Goal: Ask a question

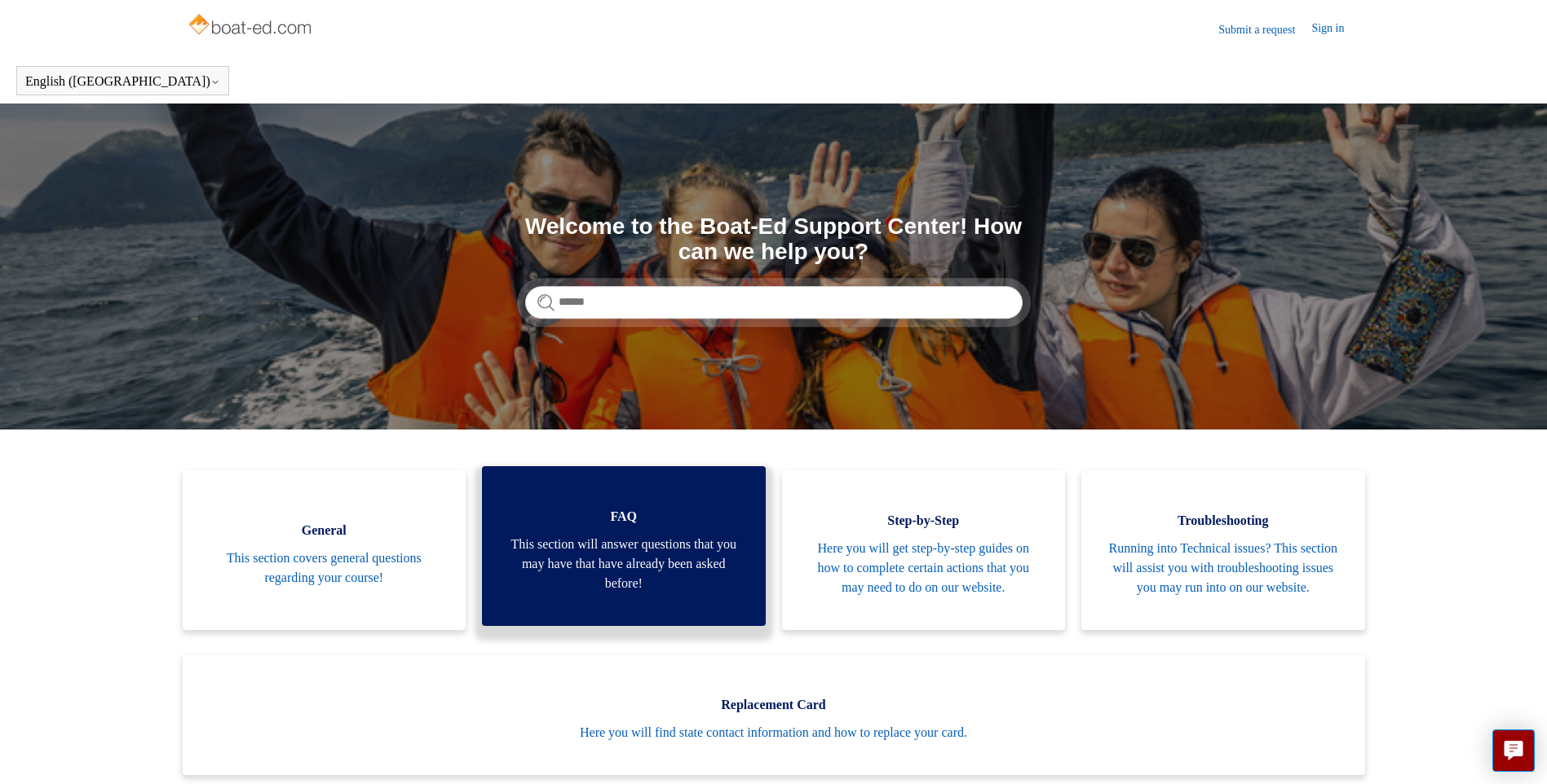
click at [634, 549] on span "This section will answer questions that you may have that have already been ask…" at bounding box center [624, 564] width 235 height 59
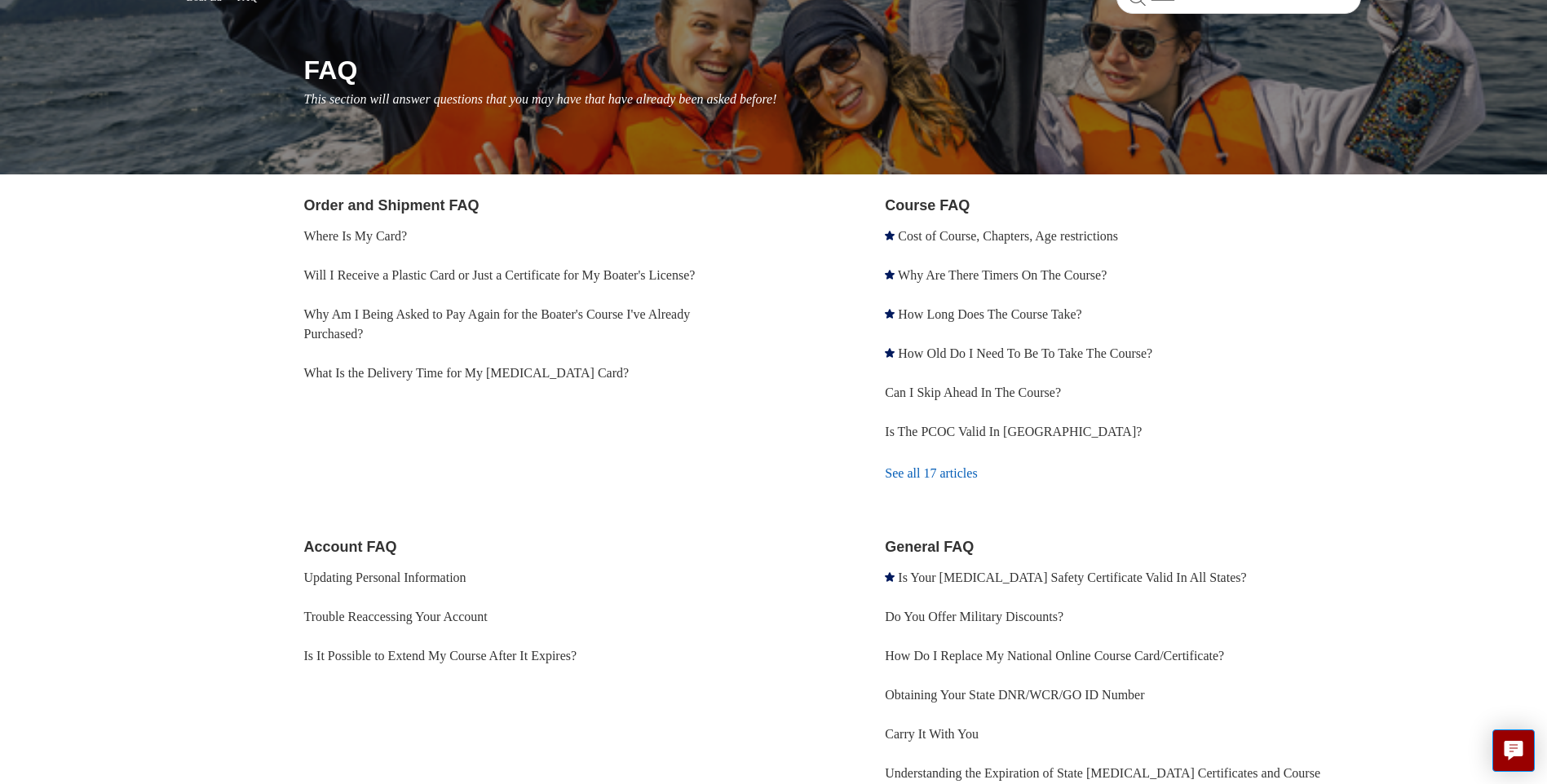
scroll to position [81, 0]
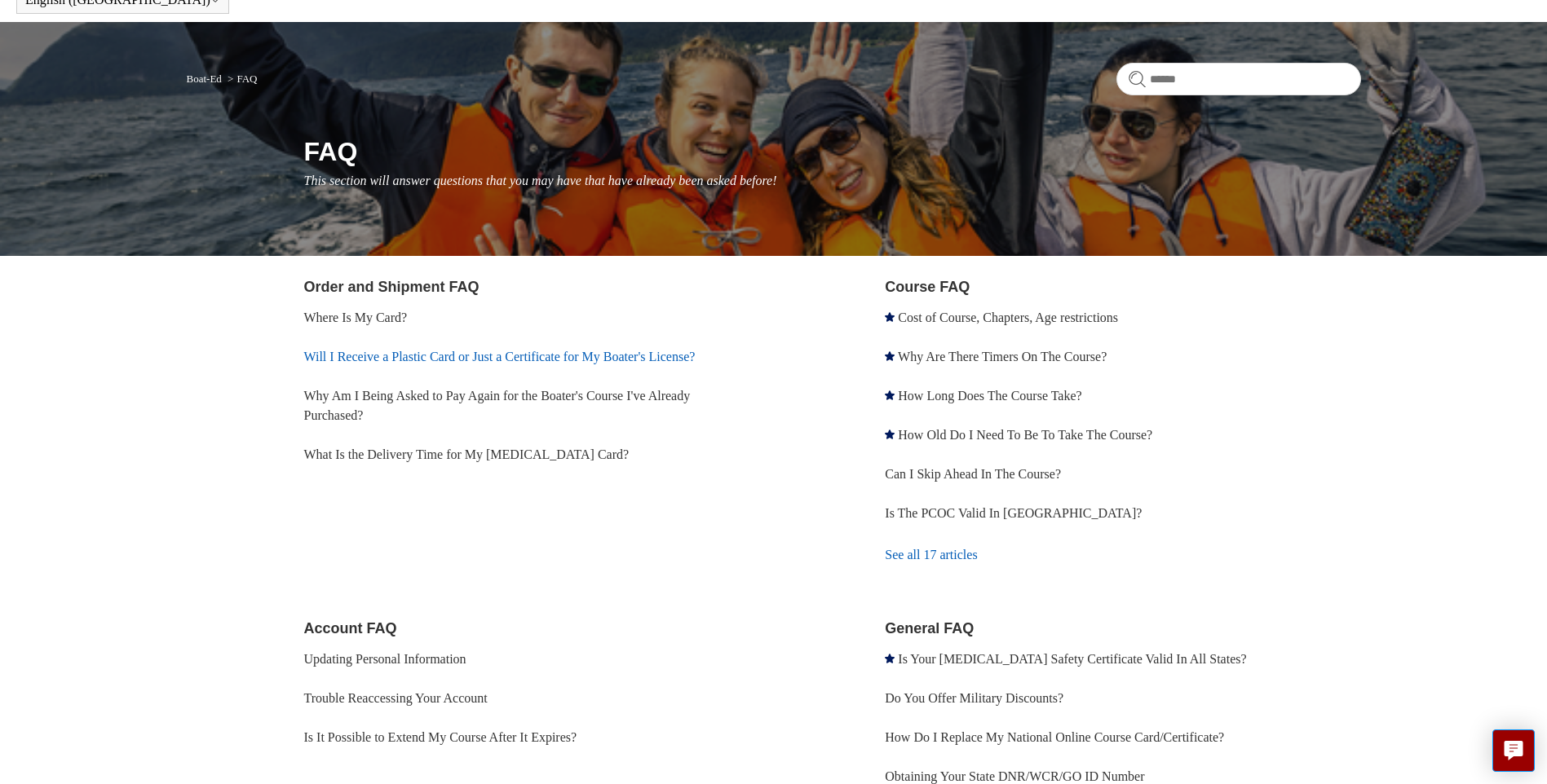
click at [428, 360] on link "Will I Receive a Plastic Card or Just a Certificate for My Boater's License?" at bounding box center [500, 357] width 391 height 14
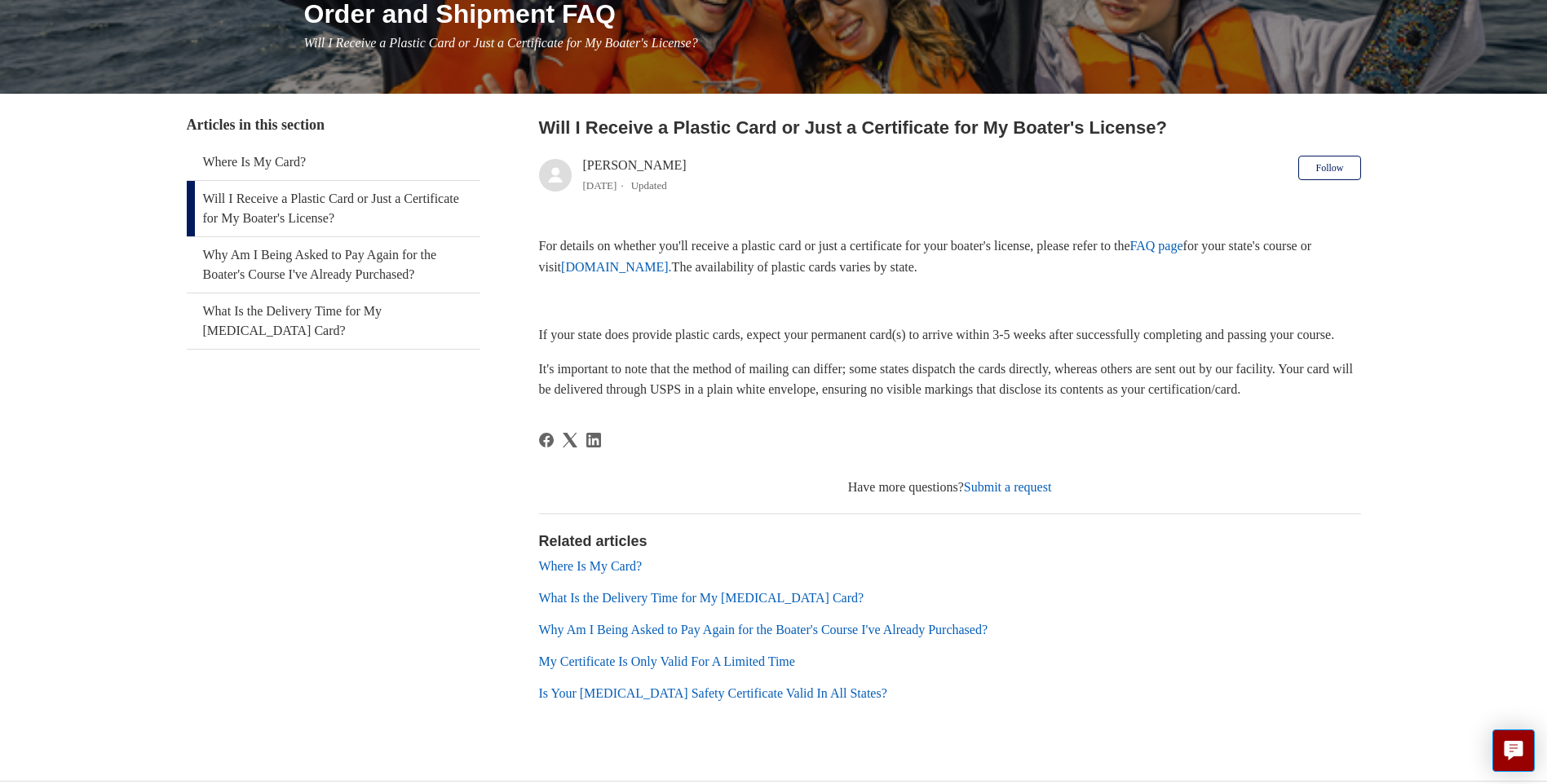
scroll to position [244, 0]
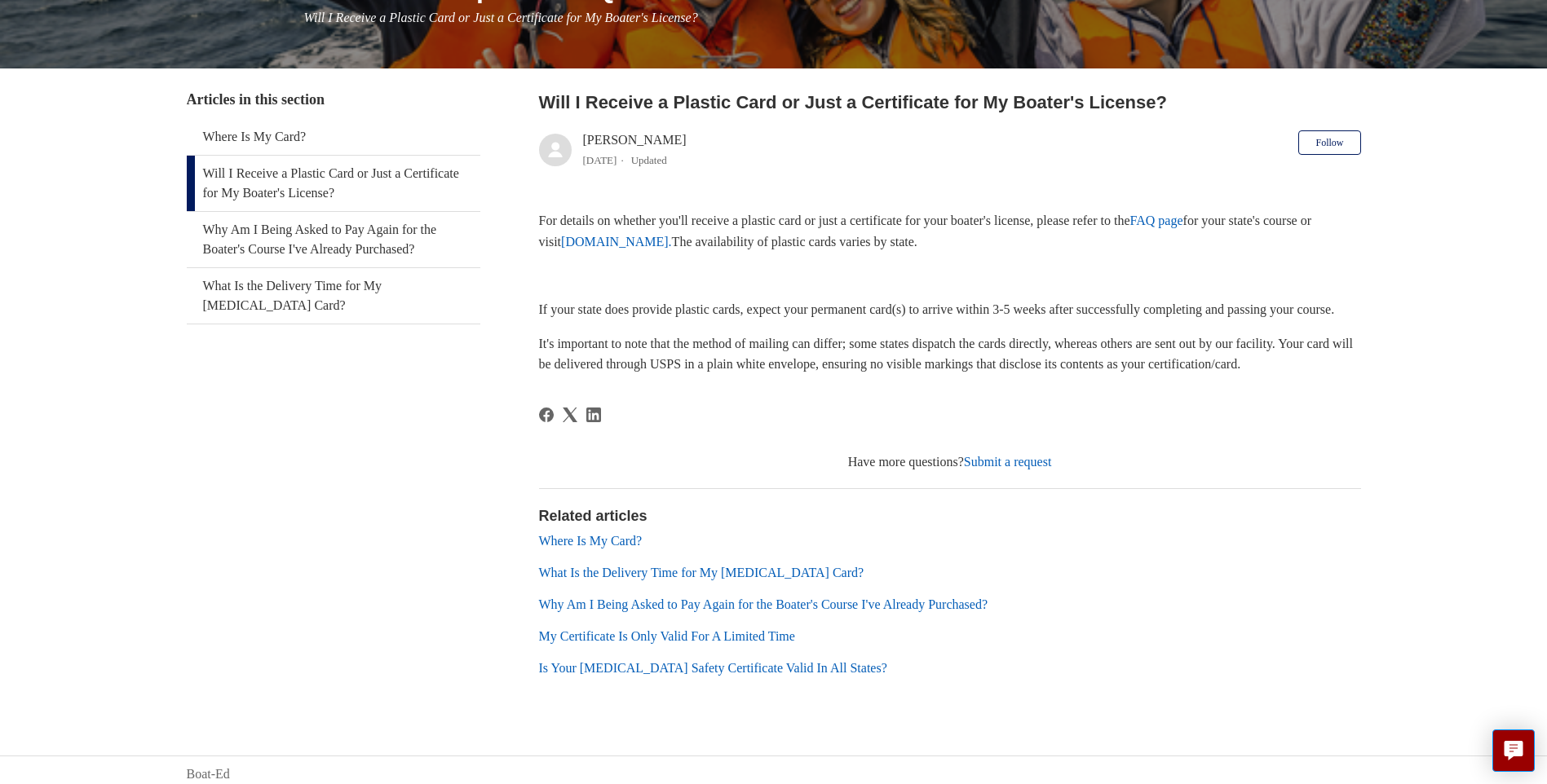
click at [611, 548] on link "Where Is My Card?" at bounding box center [590, 541] width 103 height 14
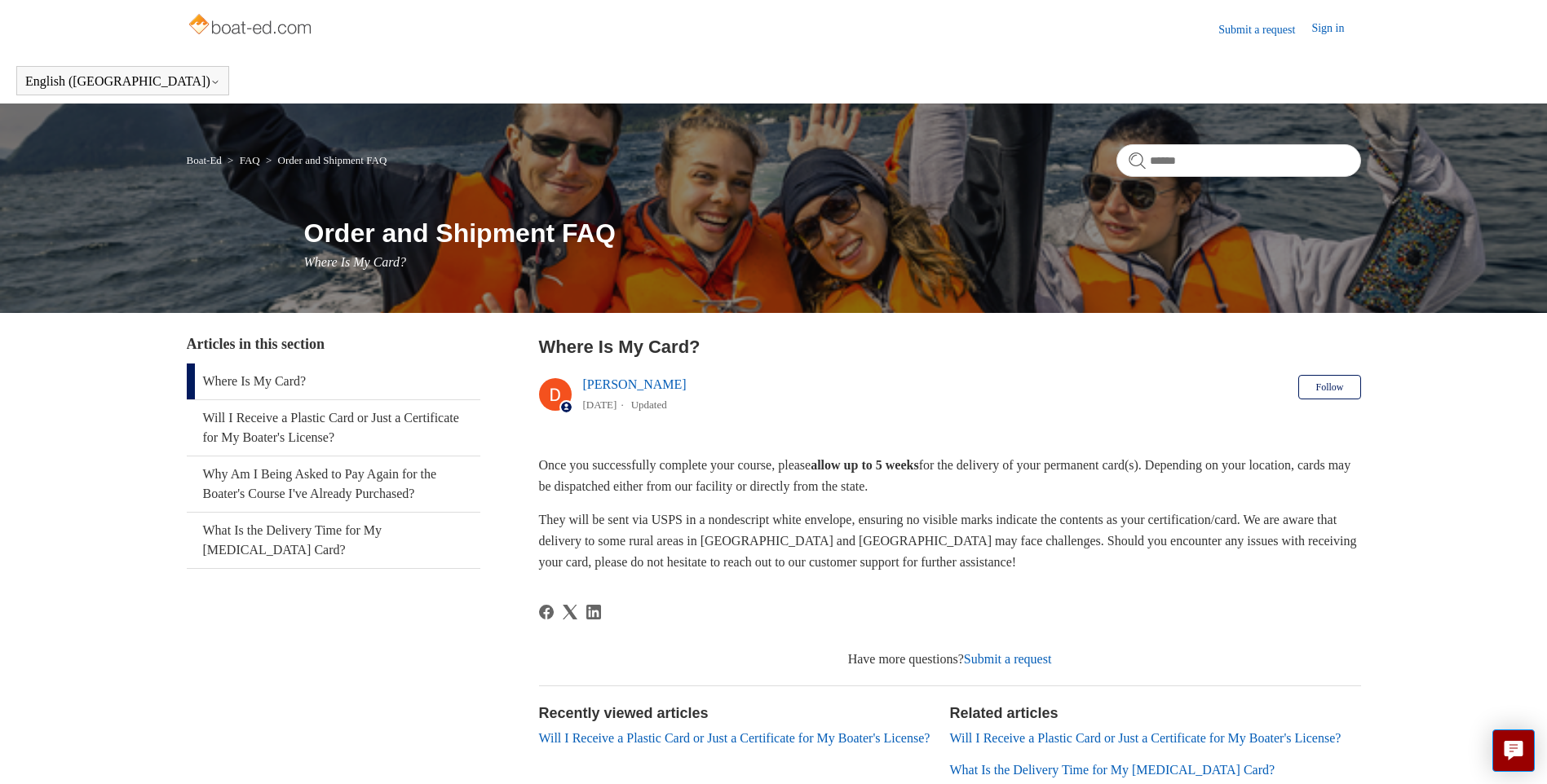
click at [1132, 449] on article "Where Is My Card? Deborah Fagan 1 year ago Updated Follow Not yet followed by a…" at bounding box center [950, 628] width 822 height 590
click at [1011, 656] on link "Submit a request" at bounding box center [1008, 659] width 88 height 14
drag, startPoint x: 1102, startPoint y: 467, endPoint x: 1196, endPoint y: 467, distance: 94.0
click at [1196, 467] on p "Once you successfully complete your course, please allow up to 5 weeks for the …" at bounding box center [950, 476] width 822 height 42
copy p "permanent card"
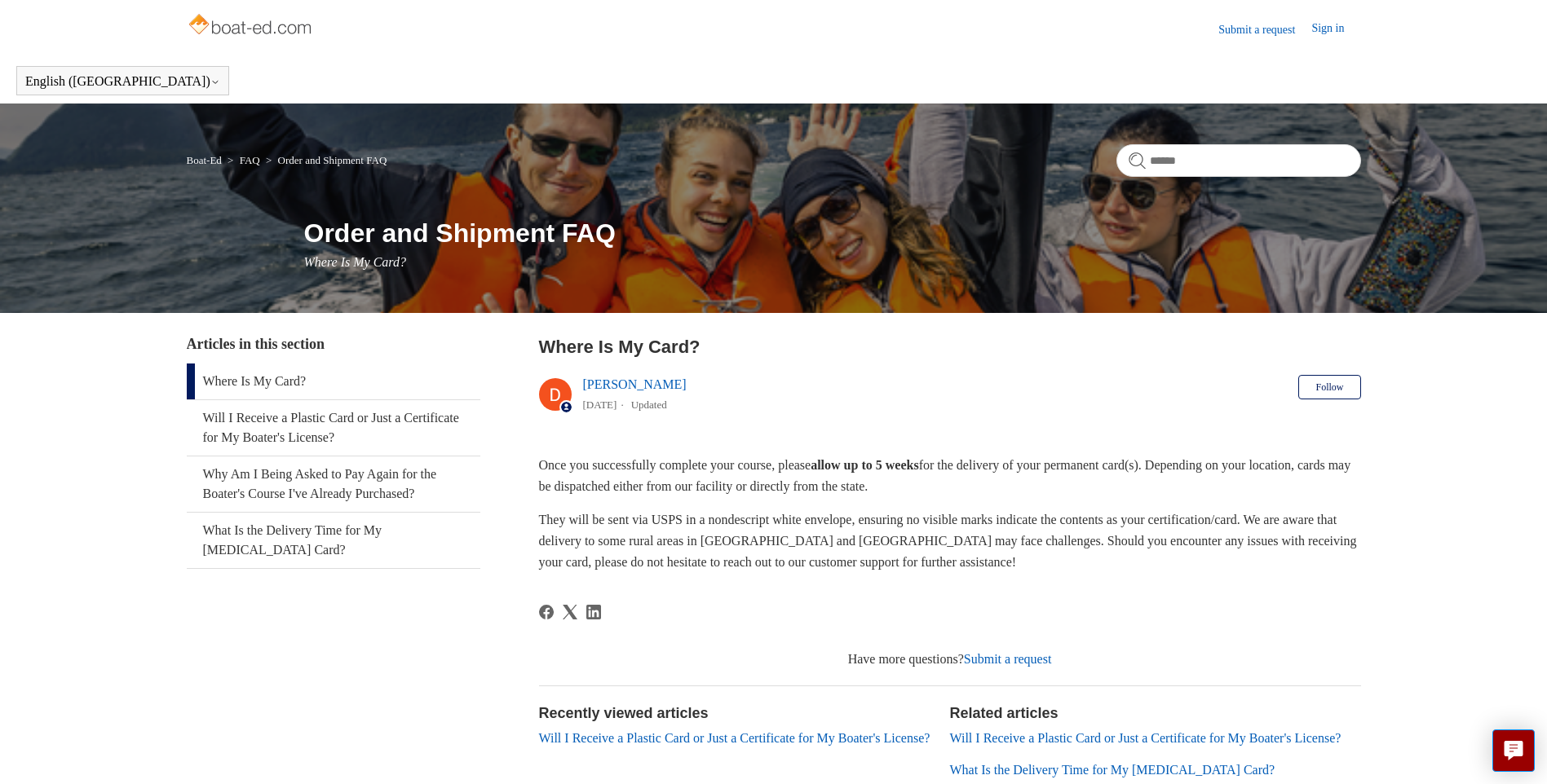
click at [67, 653] on main "Boat-Ed FAQ Order and Shipment FAQ Order and Shipment FAQ Where Is My Card? Art…" at bounding box center [774, 513] width 1547 height 820
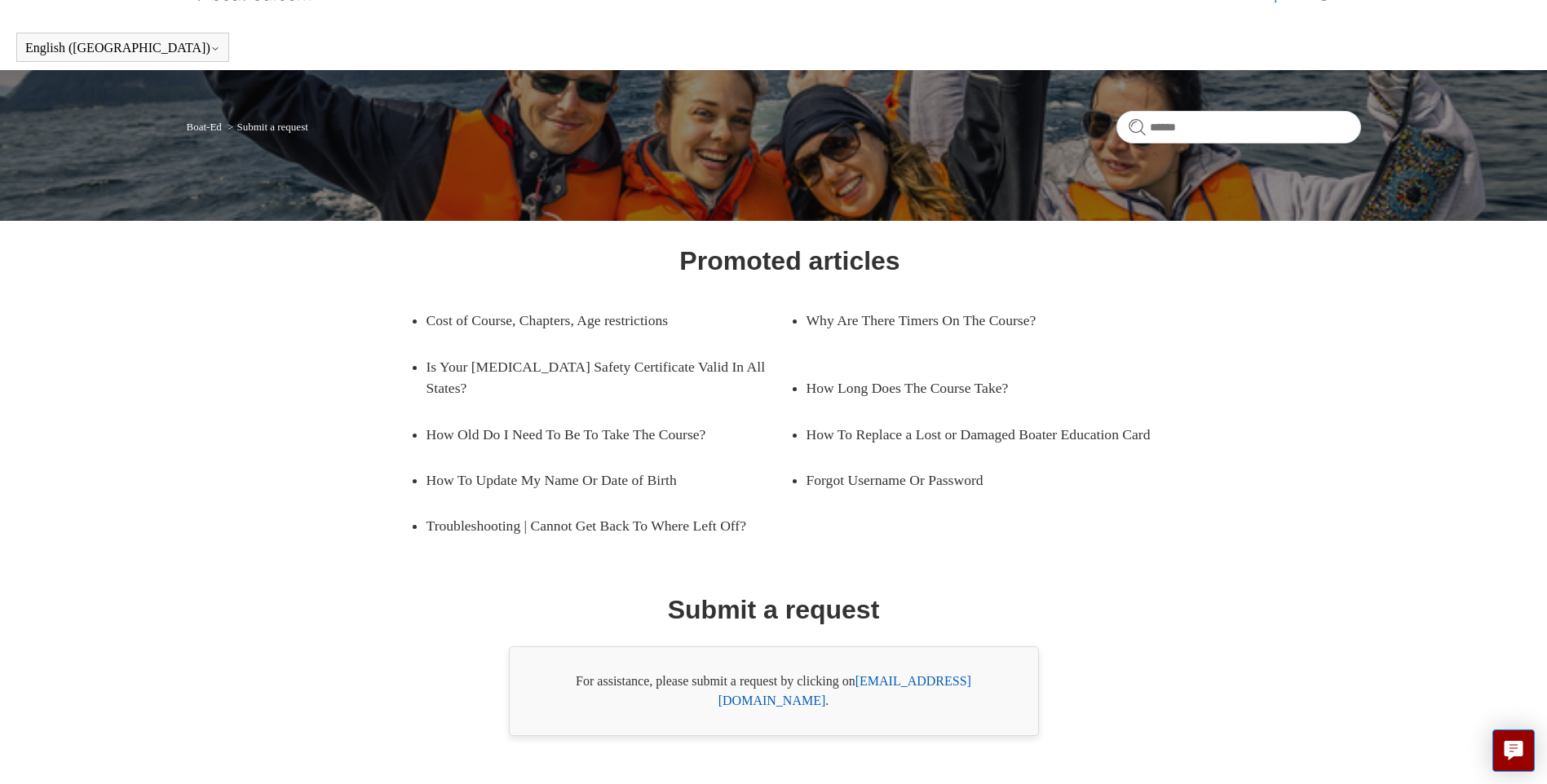
scroll to position [51, 0]
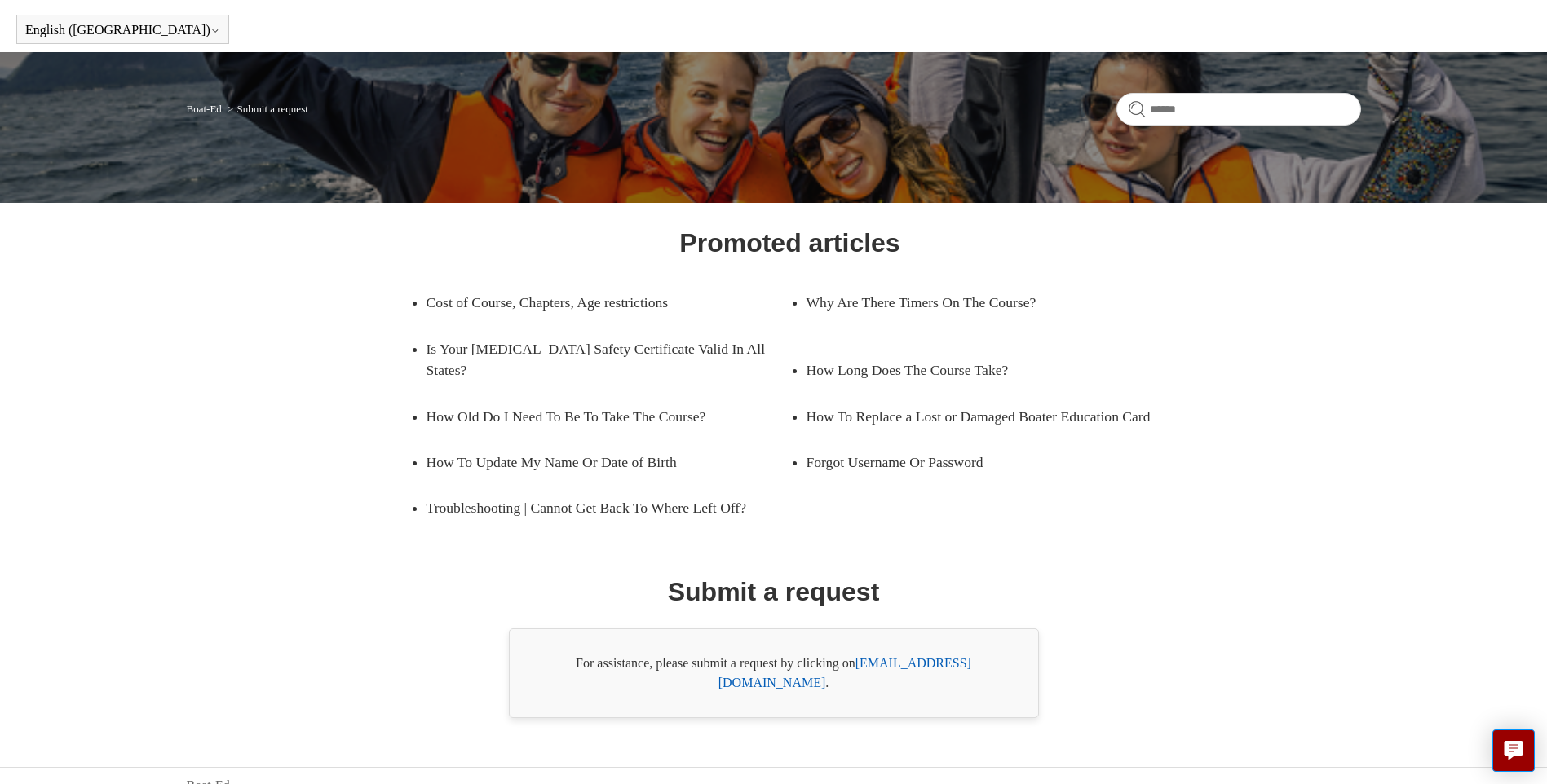
click at [888, 661] on link "[EMAIL_ADDRESS][DOMAIN_NAME]" at bounding box center [845, 673] width 253 height 34
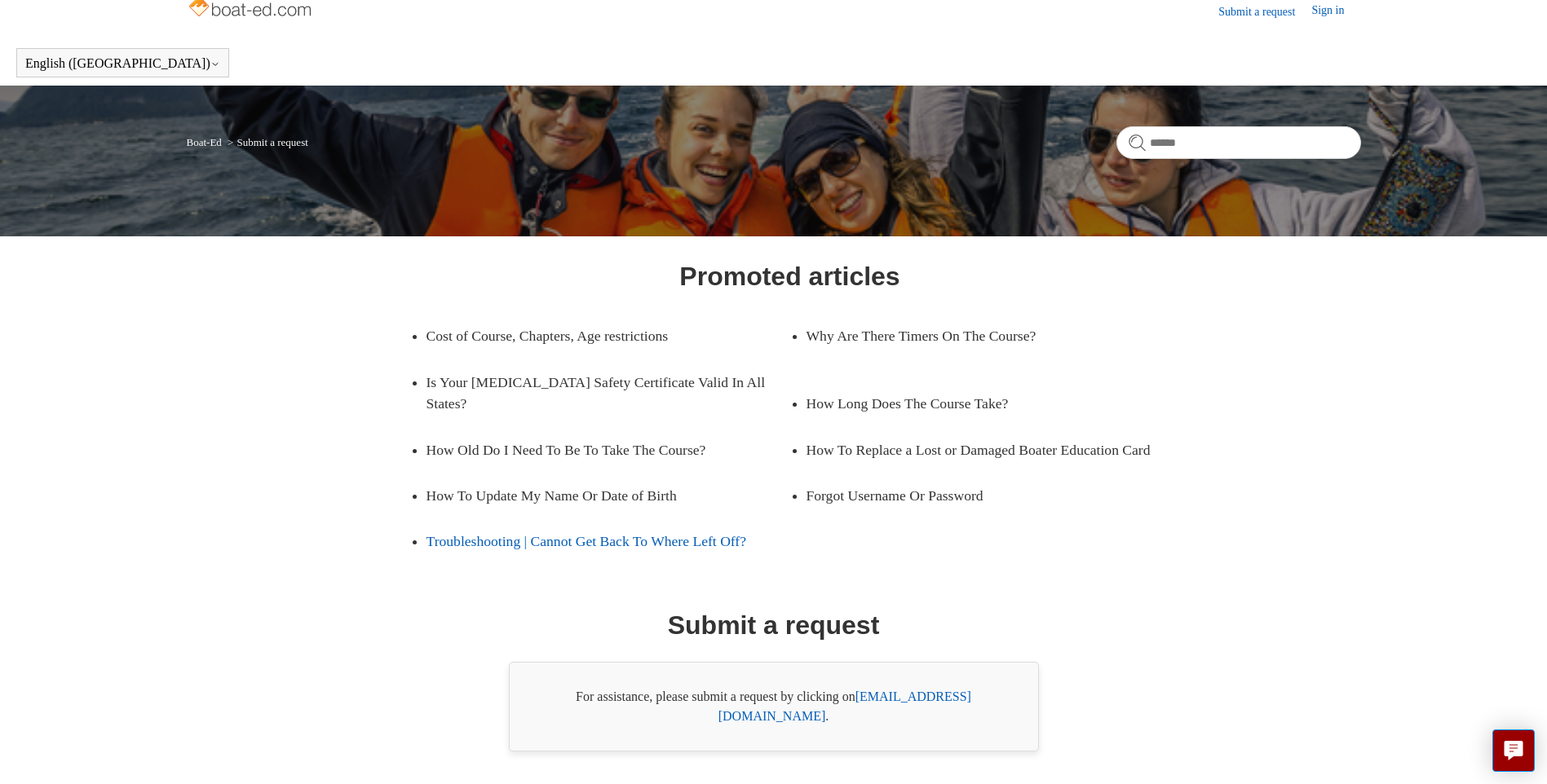
scroll to position [0, 0]
